Goal: Task Accomplishment & Management: Use online tool/utility

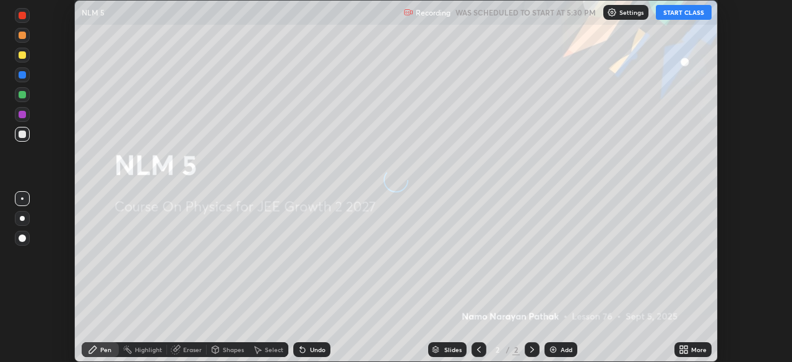
scroll to position [362, 792]
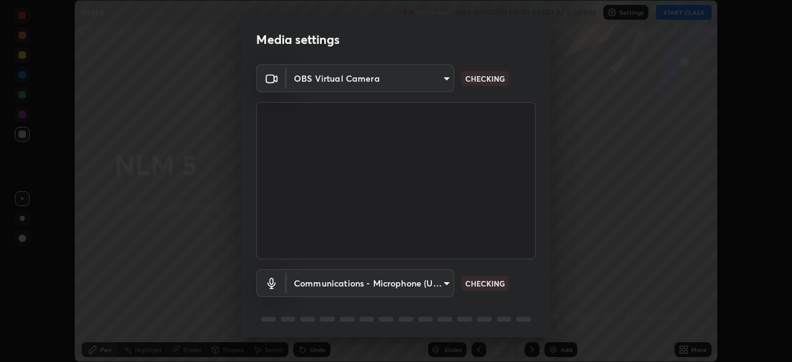
type input "e15fe1ebf70cde3bfcbeee335f8652014c7a9185cc29a01d69aea44f35fb34b8"
type input "communications"
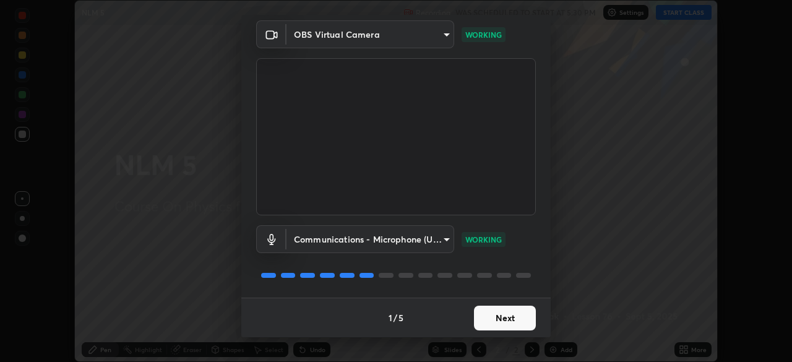
click at [526, 315] on button "Next" at bounding box center [505, 318] width 62 height 25
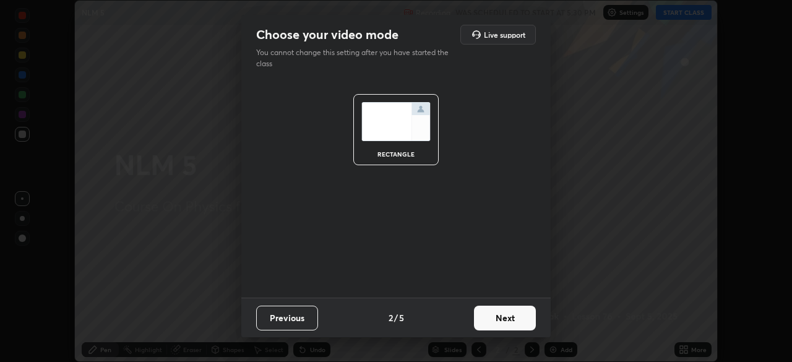
click at [520, 319] on button "Next" at bounding box center [505, 318] width 62 height 25
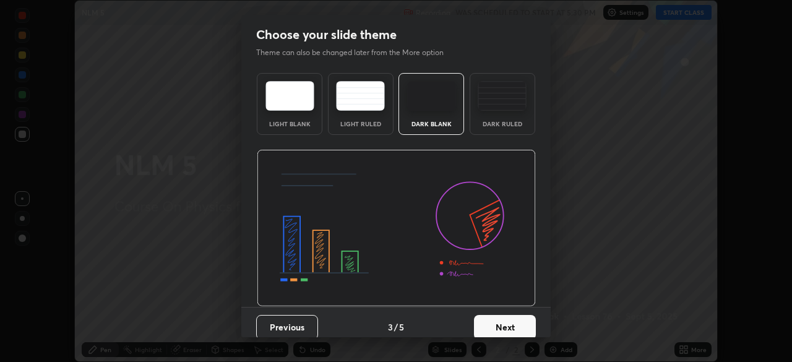
click at [518, 328] on button "Next" at bounding box center [505, 327] width 62 height 25
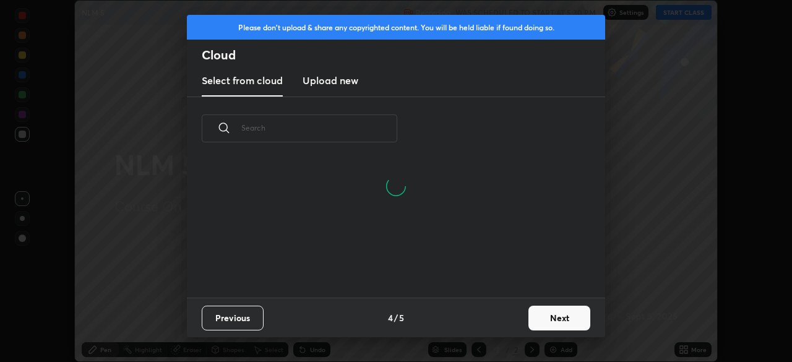
click at [565, 319] on button "Next" at bounding box center [560, 318] width 62 height 25
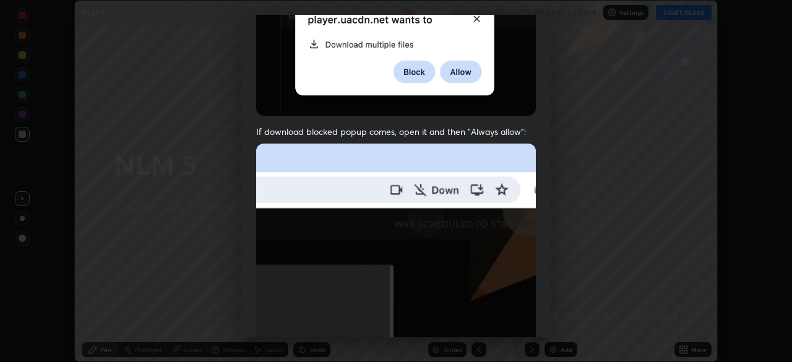
scroll to position [297, 0]
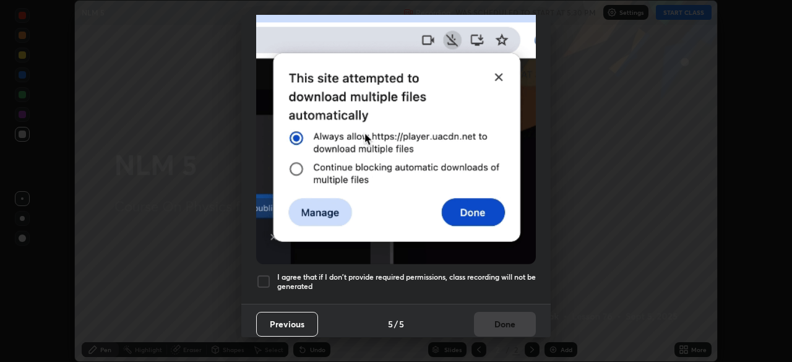
click at [266, 279] on div at bounding box center [263, 281] width 15 height 15
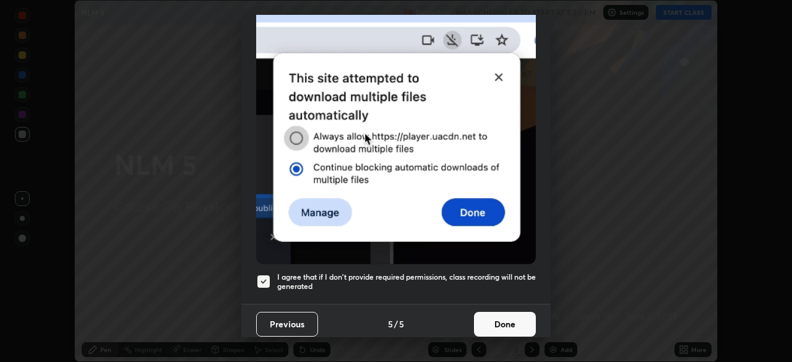
click at [501, 321] on button "Done" at bounding box center [505, 324] width 62 height 25
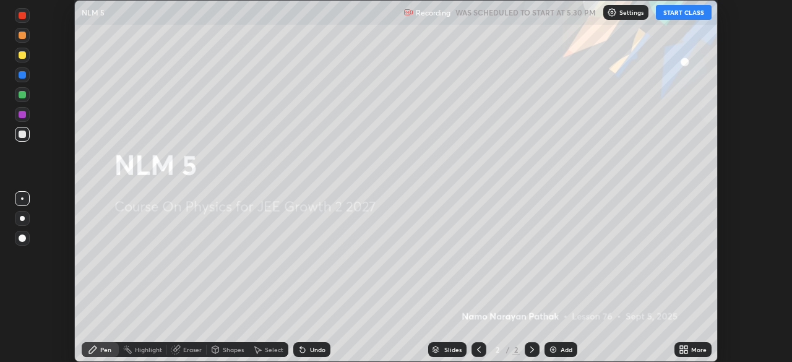
click at [683, 11] on button "START CLASS" at bounding box center [684, 12] width 56 height 15
